Goal: Transaction & Acquisition: Purchase product/service

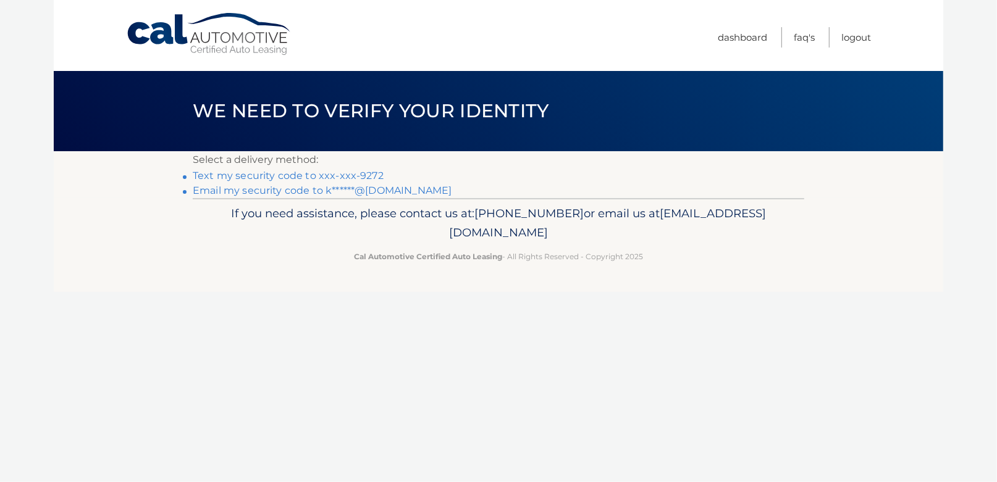
click at [218, 174] on link "Text my security code to xxx-xxx-9272" at bounding box center [288, 176] width 191 height 12
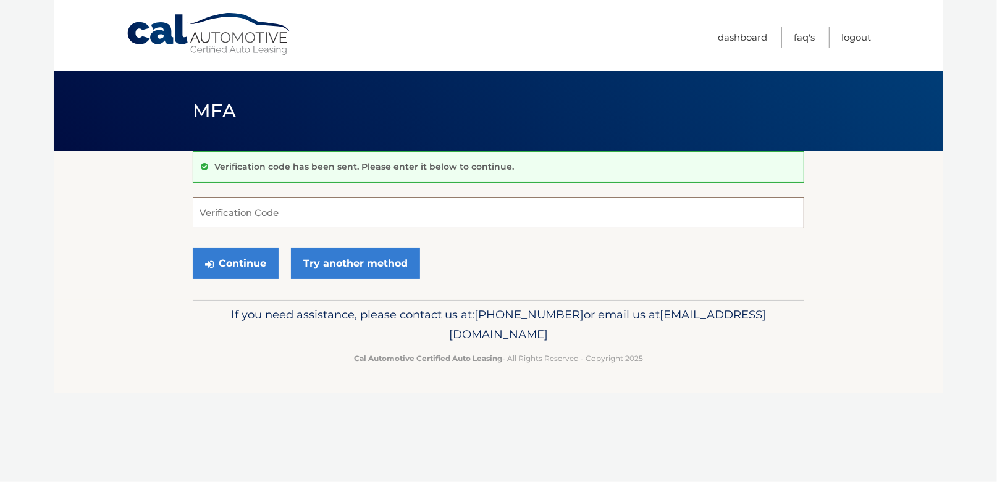
click at [334, 215] on input "Verification Code" at bounding box center [498, 213] width 611 height 31
type input "344985"
click at [238, 264] on button "Continue" at bounding box center [236, 263] width 86 height 31
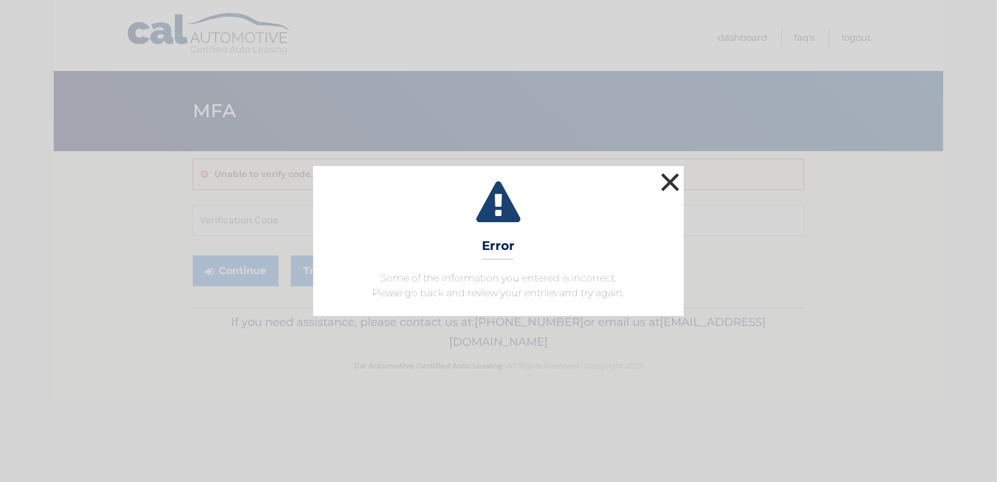
click at [668, 186] on button "×" at bounding box center [670, 182] width 25 height 25
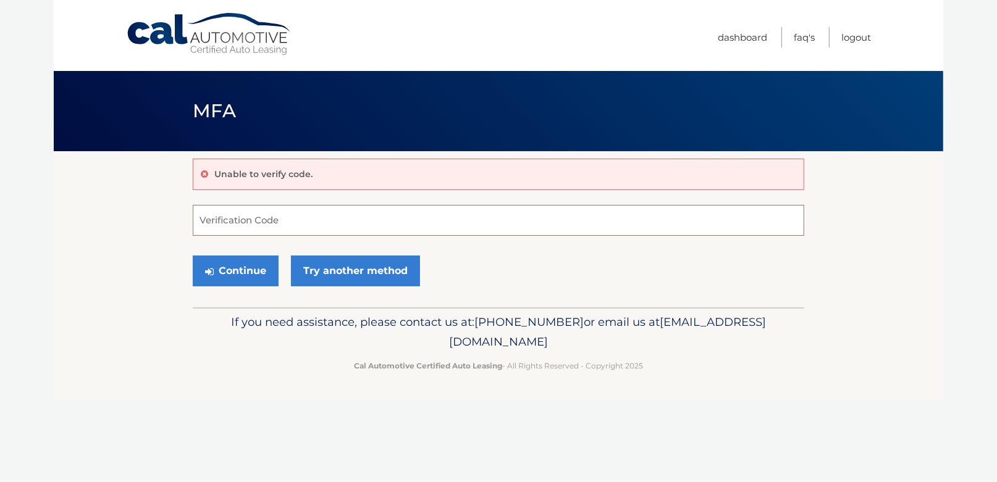
click at [224, 219] on input "Verification Code" at bounding box center [498, 220] width 611 height 31
type input "344985"
click at [227, 275] on button "Continue" at bounding box center [236, 271] width 86 height 31
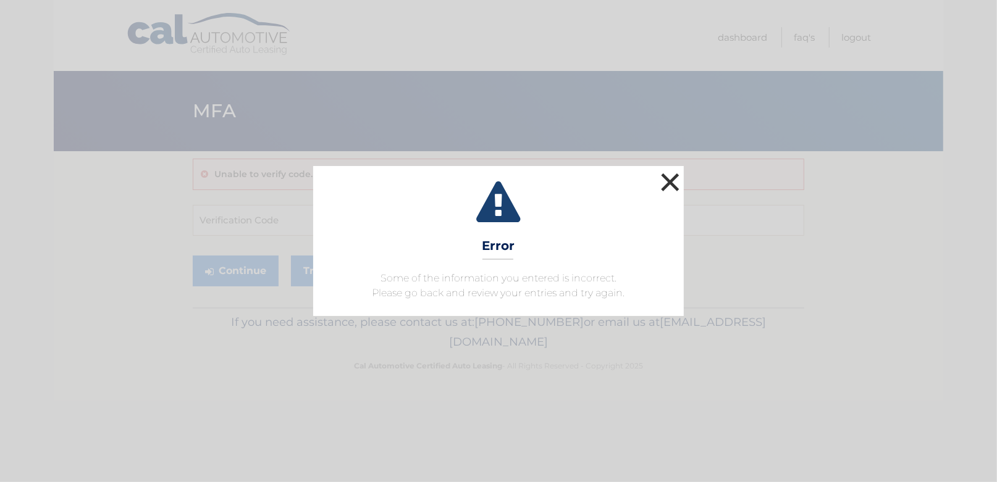
click at [663, 182] on button "×" at bounding box center [670, 182] width 25 height 25
click at [661, 181] on button "×" at bounding box center [670, 182] width 25 height 25
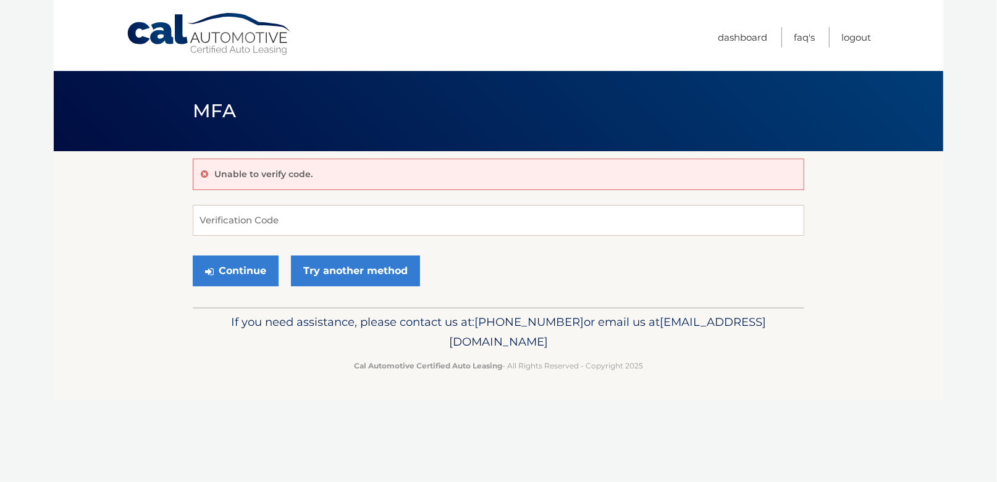
click at [251, 175] on p "Unable to verify code." at bounding box center [263, 174] width 98 height 11
click at [333, 265] on link "Try another method" at bounding box center [355, 271] width 129 height 31
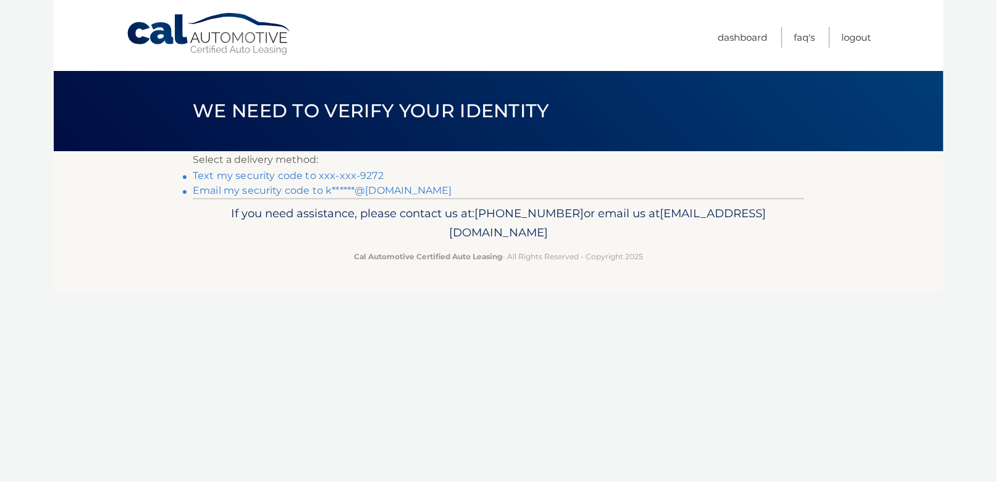
click at [262, 177] on link "Text my security code to xxx-xxx-9272" at bounding box center [288, 176] width 191 height 12
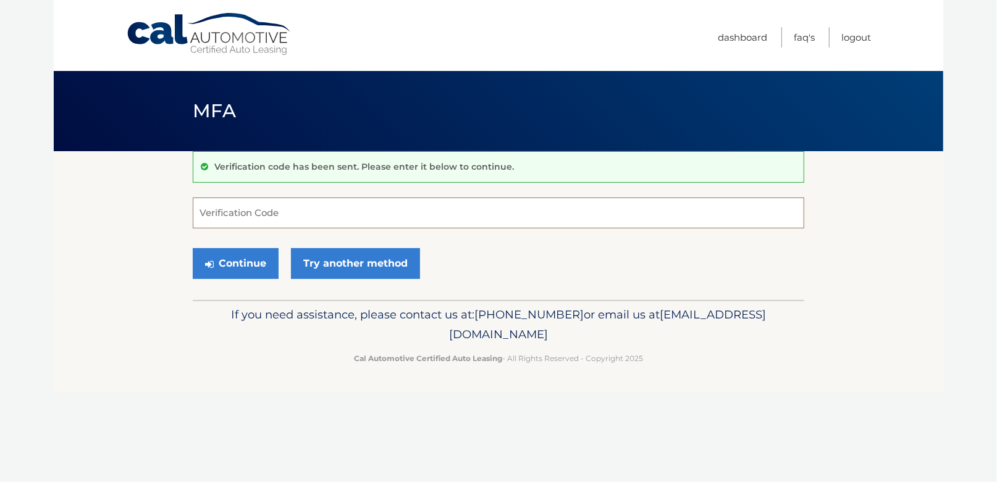
click at [237, 218] on input "Verification Code" at bounding box center [498, 213] width 611 height 31
type input "010494"
click at [239, 258] on button "Continue" at bounding box center [236, 263] width 86 height 31
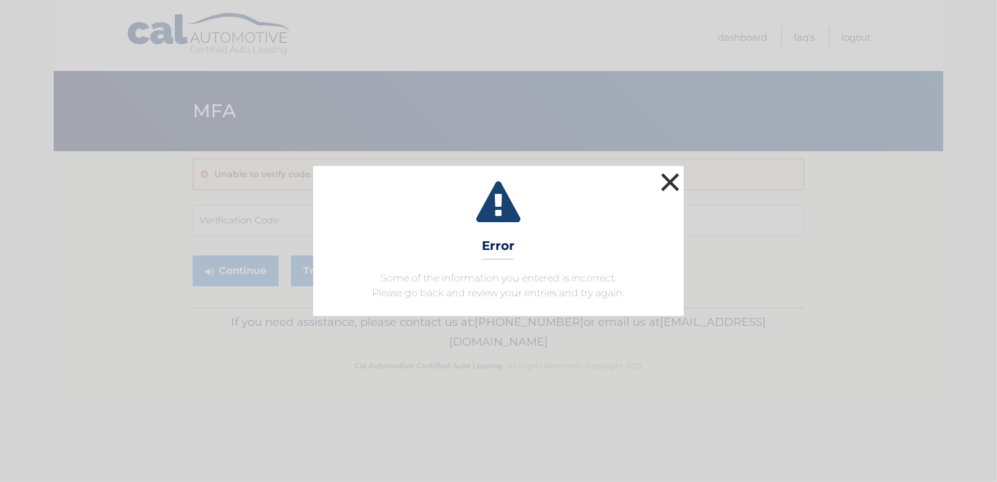
click at [670, 177] on button "×" at bounding box center [670, 182] width 25 height 25
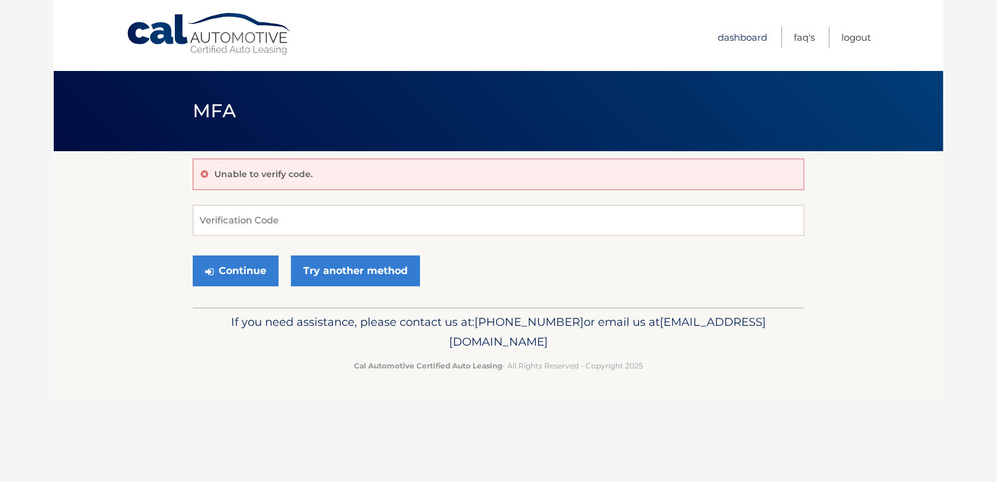
click at [733, 35] on link "Dashboard" at bounding box center [742, 37] width 49 height 20
click at [322, 268] on link "Try another method" at bounding box center [355, 271] width 129 height 31
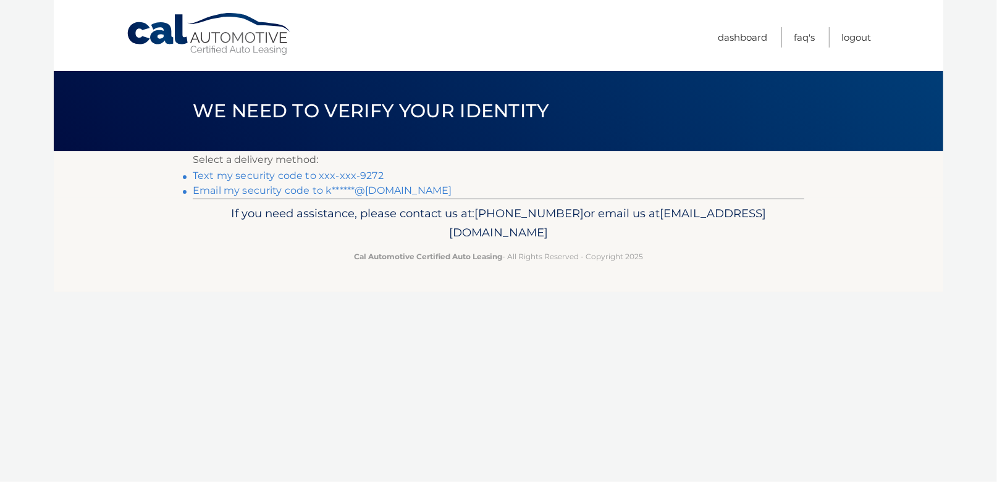
click at [288, 174] on link "Text my security code to xxx-xxx-9272" at bounding box center [288, 176] width 191 height 12
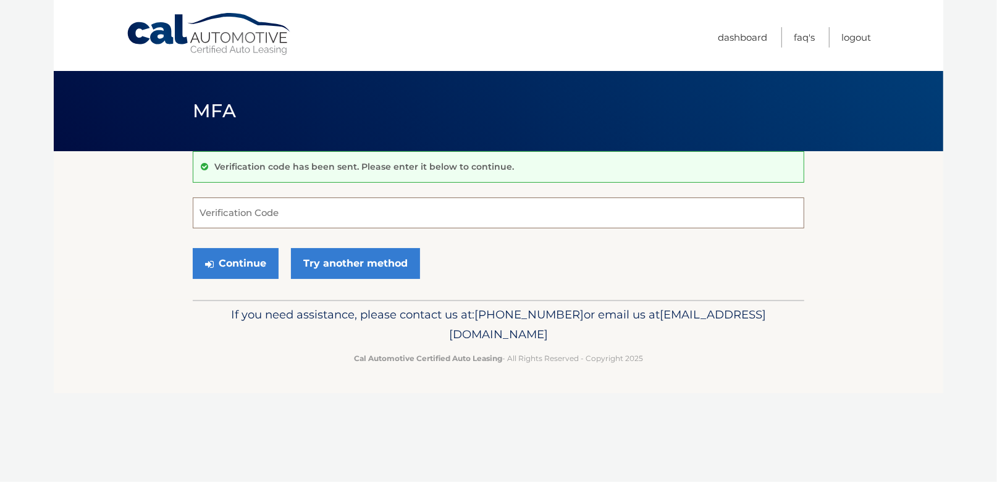
click at [250, 219] on input "Verification Code" at bounding box center [498, 213] width 611 height 31
click at [245, 265] on button "Continue" at bounding box center [236, 263] width 86 height 31
click at [205, 216] on input "#082491" at bounding box center [498, 213] width 611 height 31
type input "082491"
click at [242, 262] on button "Continue" at bounding box center [236, 263] width 86 height 31
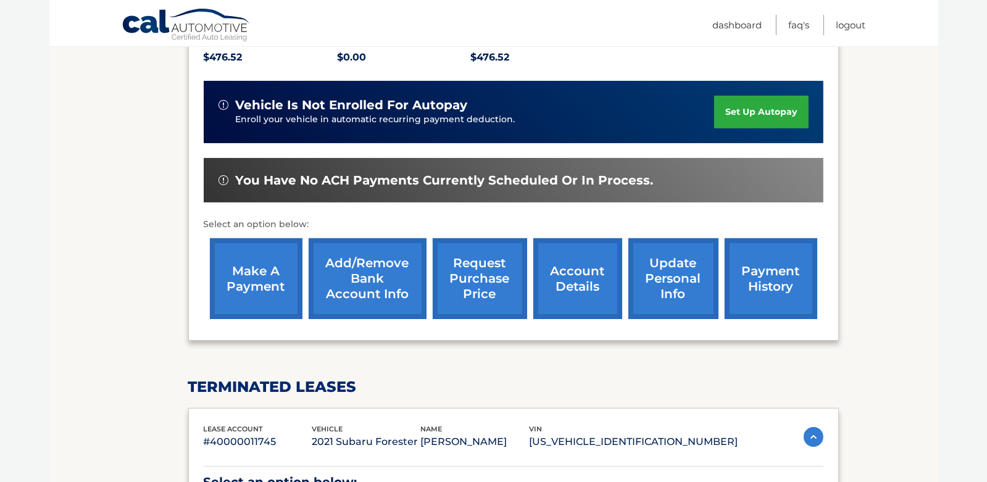
scroll to position [308, 0]
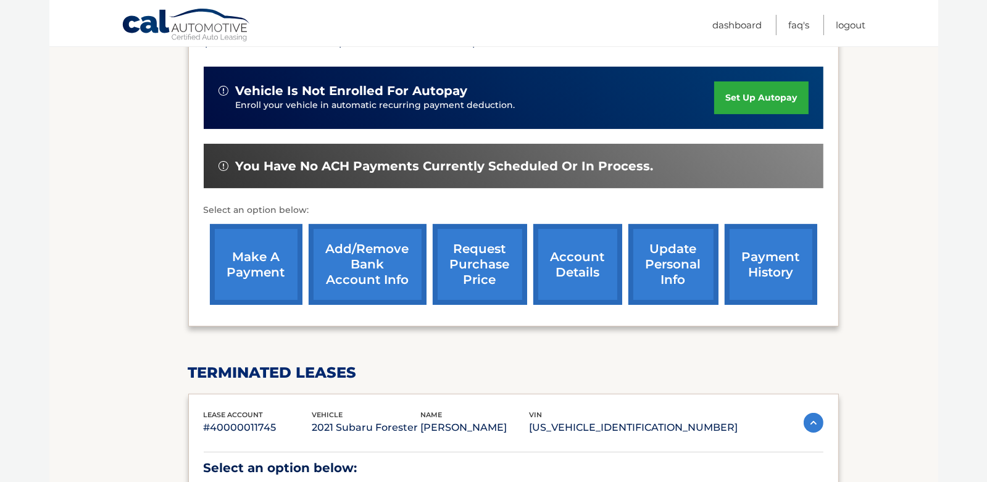
click at [244, 254] on link "make a payment" at bounding box center [256, 264] width 93 height 81
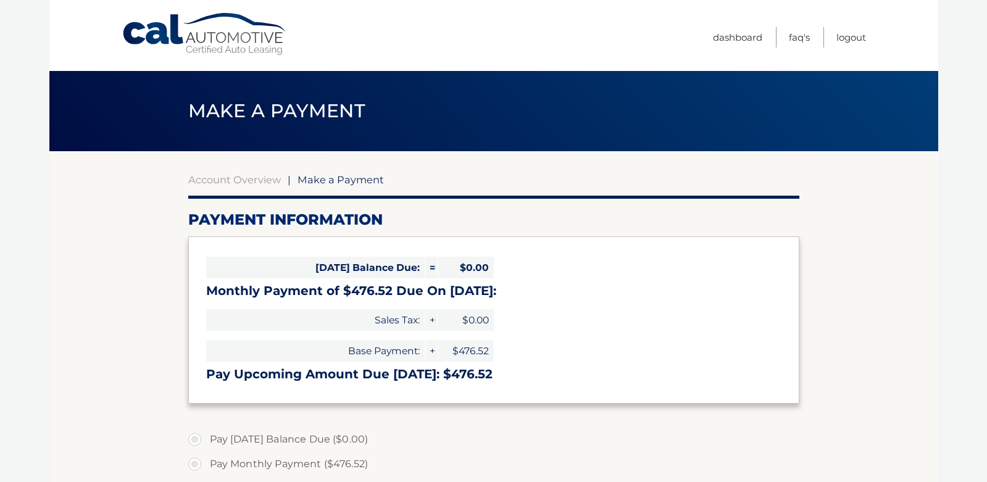
select select "ZmM4ZjYwNTctMGM2Ny00NTkyLTk0MzEtYWNjMzliOWM1Zjc3"
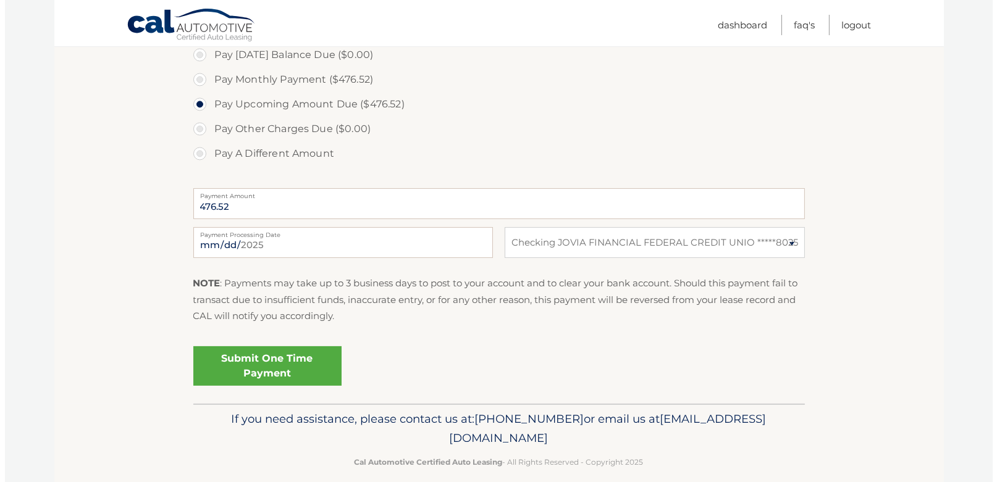
scroll to position [399, 0]
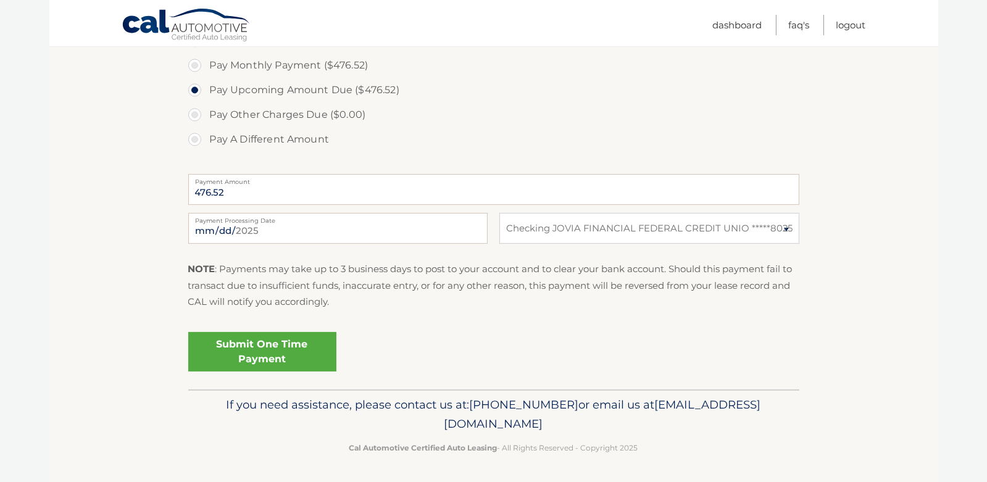
click at [279, 346] on link "Submit One Time Payment" at bounding box center [262, 352] width 148 height 40
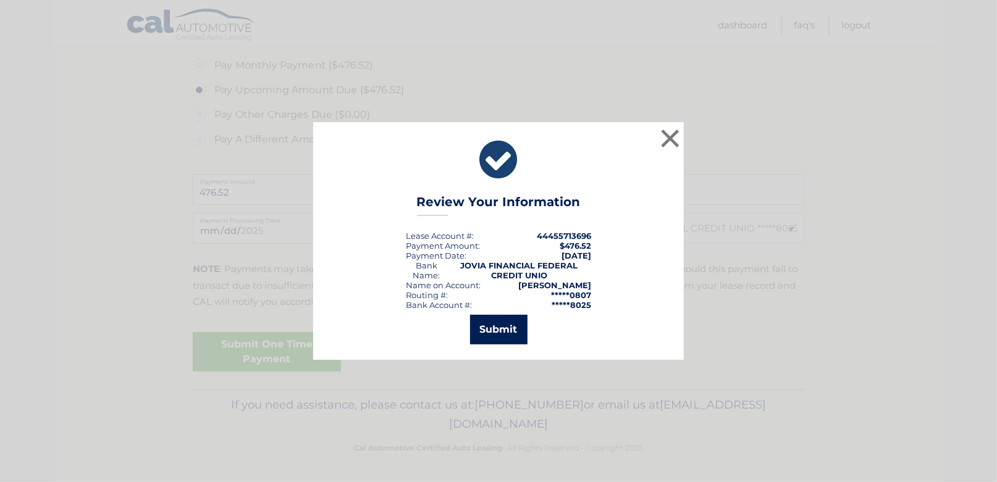
click at [499, 326] on button "Submit" at bounding box center [498, 330] width 57 height 30
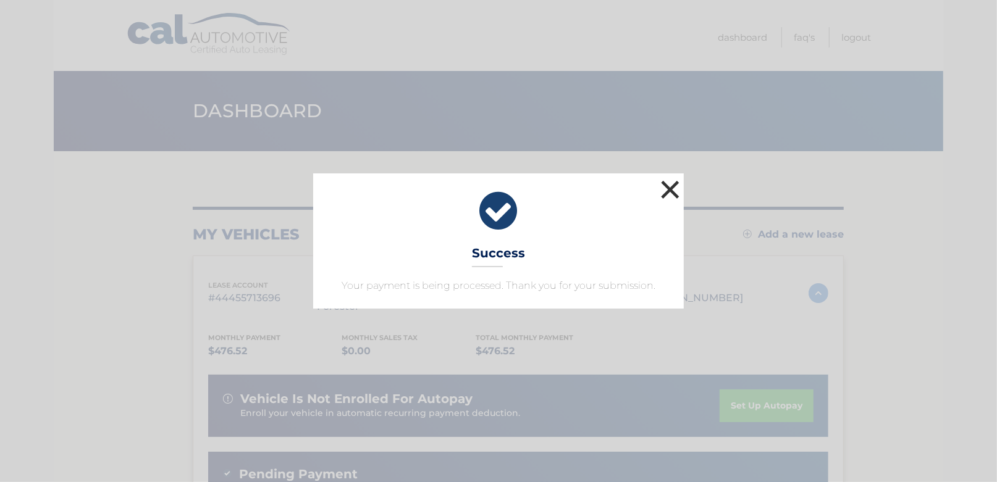
click at [662, 187] on button "×" at bounding box center [670, 189] width 25 height 25
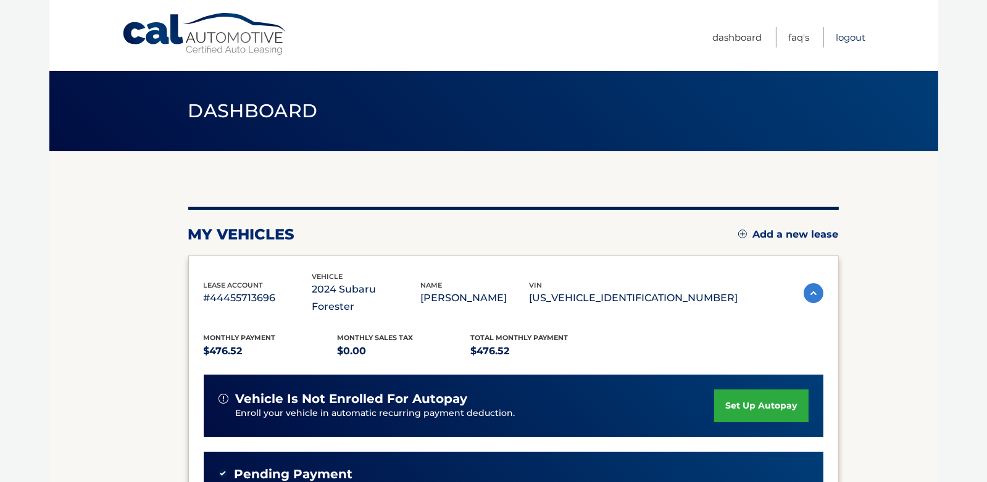
click at [849, 35] on link "Logout" at bounding box center [852, 37] width 30 height 20
